Goal: Check status: Check status

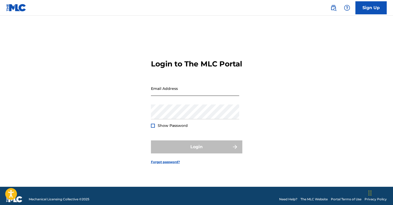
click at [168, 96] on input "Email Address" at bounding box center [195, 88] width 88 height 15
type input "[EMAIL_ADDRESS][DOMAIN_NAME]"
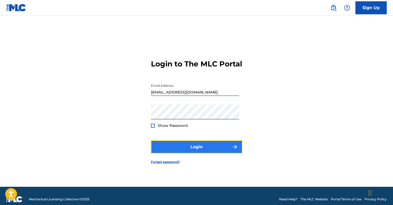
click at [195, 150] on button "Login" at bounding box center [196, 147] width 91 height 13
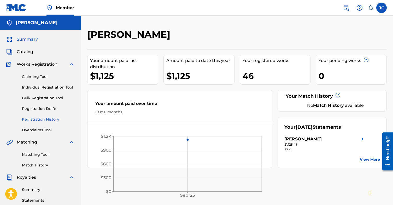
click at [44, 119] on link "Registration History" at bounding box center [48, 119] width 53 height 5
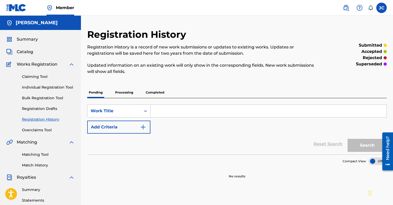
click at [147, 93] on p "Completed" at bounding box center [155, 92] width 22 height 11
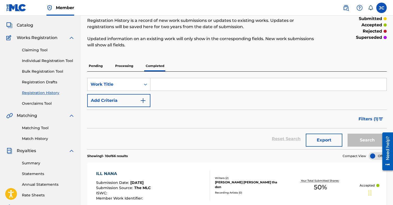
scroll to position [27, 0]
click at [31, 26] on span "Catalog" at bounding box center [25, 25] width 16 height 6
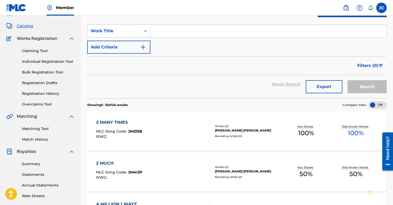
scroll to position [26, 0]
click at [375, 104] on div at bounding box center [377, 105] width 18 height 8
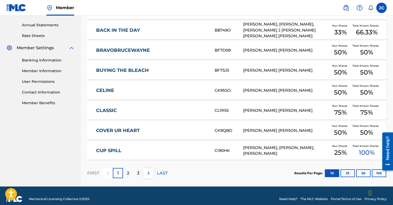
scroll to position [193, 0]
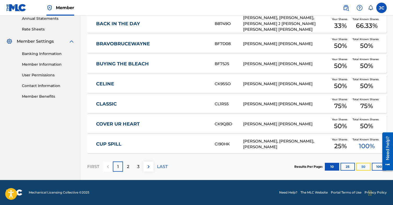
click at [361, 167] on button "50" at bounding box center [363, 167] width 14 height 8
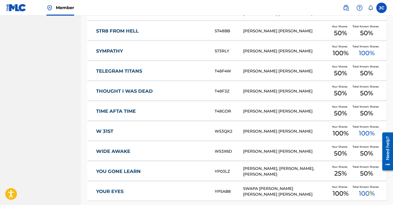
scroll to position [914, 0]
